Goal: Submit feedback/report problem

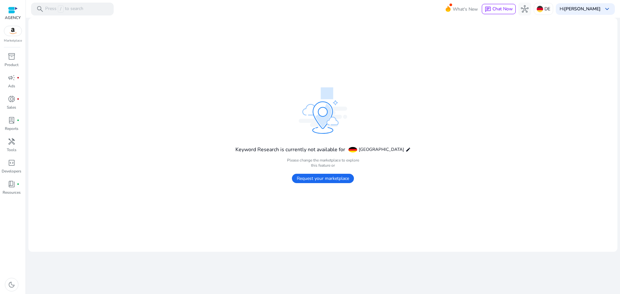
drag, startPoint x: 285, startPoint y: 160, endPoint x: 326, endPoint y: 178, distance: 44.3
click at [360, 161] on h4 "Please change the marketplace to explore this feature or" at bounding box center [322, 163] width 175 height 10
click at [325, 178] on span "Request your marketplace" at bounding box center [323, 178] width 62 height 9
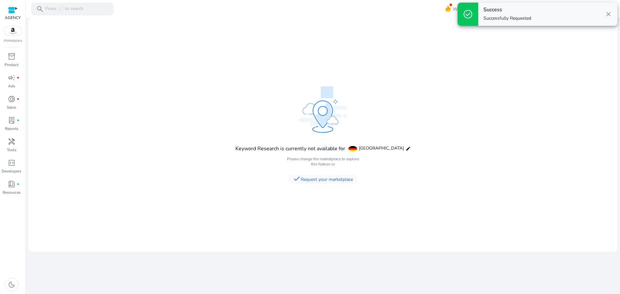
click at [606, 15] on span "close" at bounding box center [608, 14] width 8 height 8
